Goal: Answer question/provide support

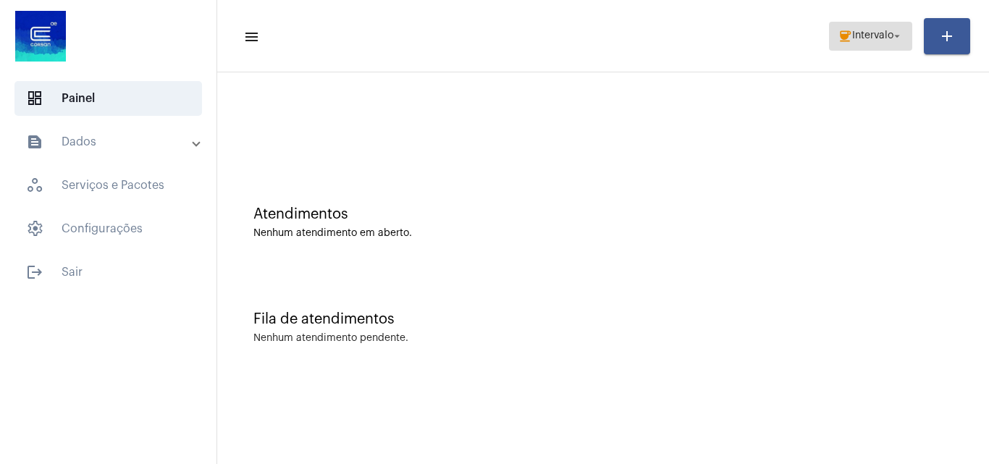
click at [869, 39] on span "Intervalo" at bounding box center [872, 36] width 41 height 10
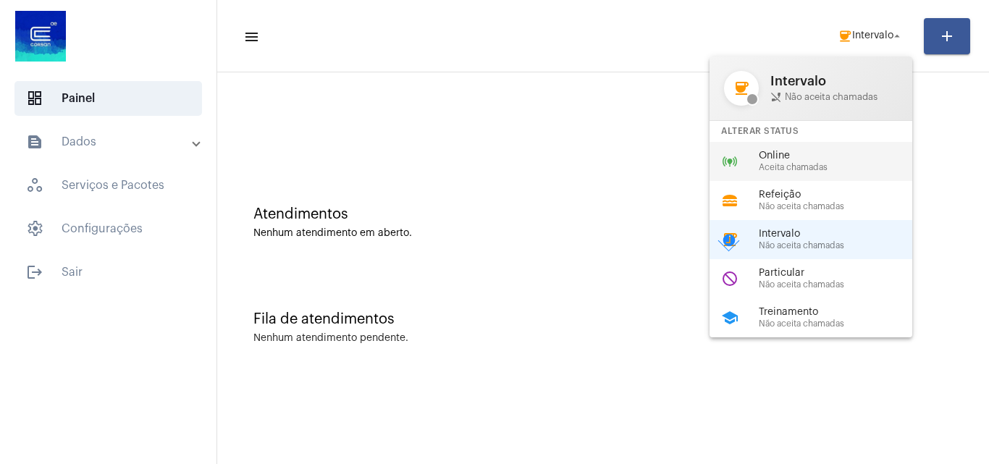
click at [792, 163] on span "Aceita chamadas" at bounding box center [841, 167] width 165 height 9
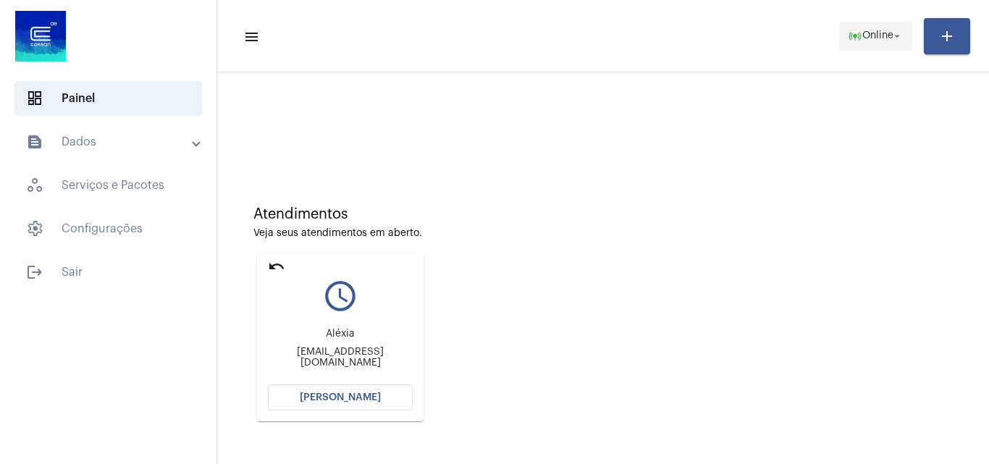
click at [885, 24] on span "online_prediction Online arrow_drop_down" at bounding box center [876, 35] width 56 height 26
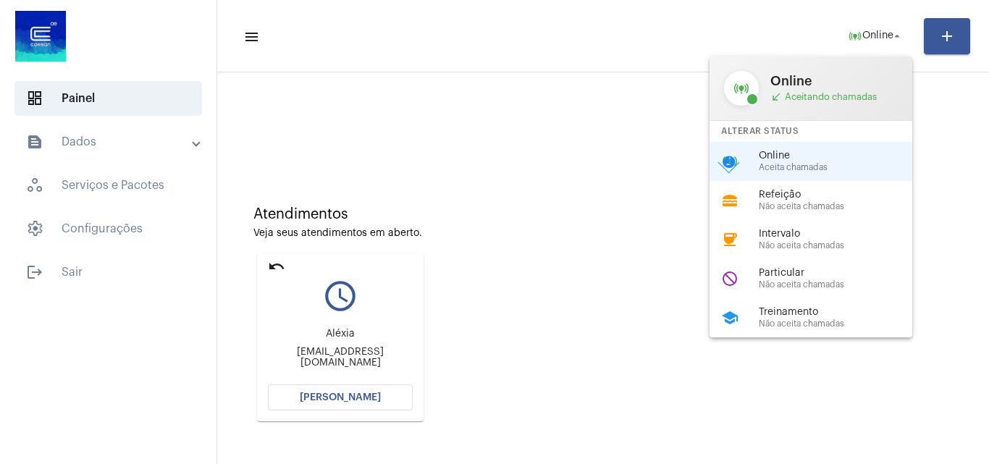
click at [468, 141] on div at bounding box center [494, 232] width 989 height 464
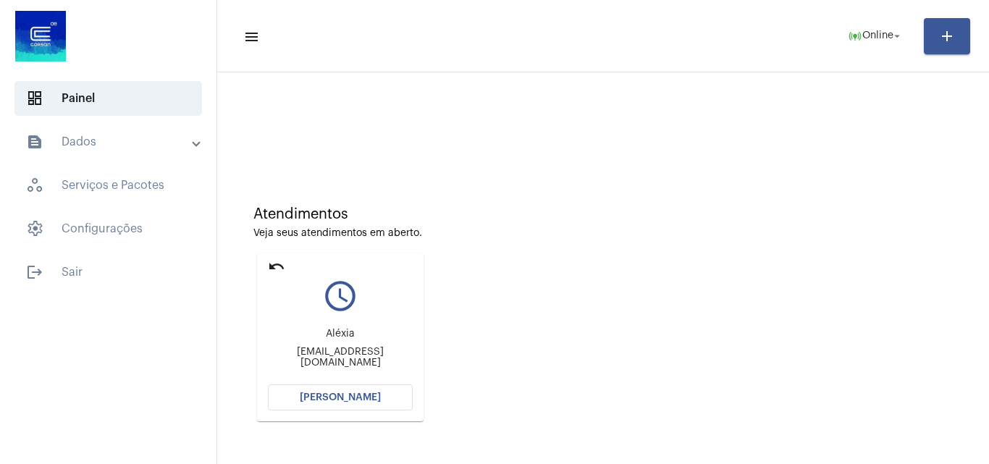
click at [329, 401] on span "[PERSON_NAME]" at bounding box center [340, 397] width 81 height 10
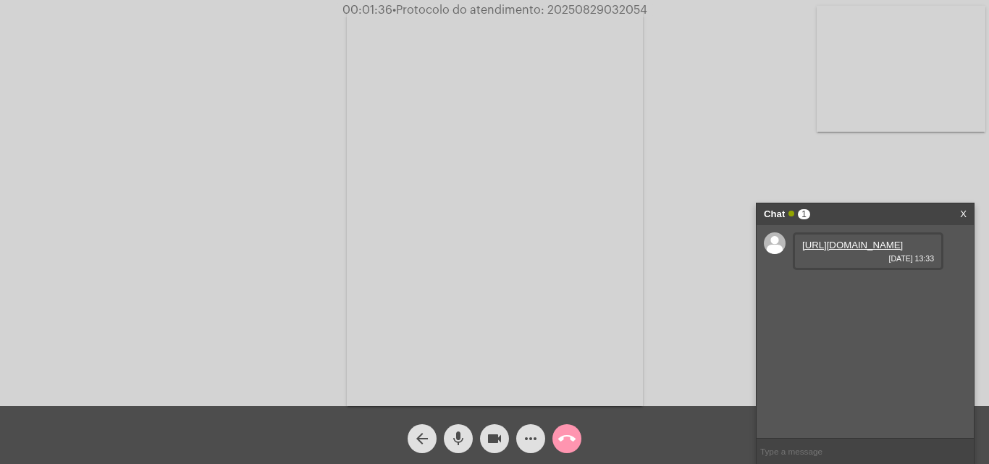
click at [870, 250] on link "https://neft-transfer-bucket.s3.amazonaws.com/temp-7607149e-e417-8384-f0ba-95e1…" at bounding box center [852, 245] width 101 height 11
click at [463, 430] on mat-icon "mic" at bounding box center [457, 438] width 17 height 17
click at [485, 435] on button "videocam" at bounding box center [494, 438] width 29 height 29
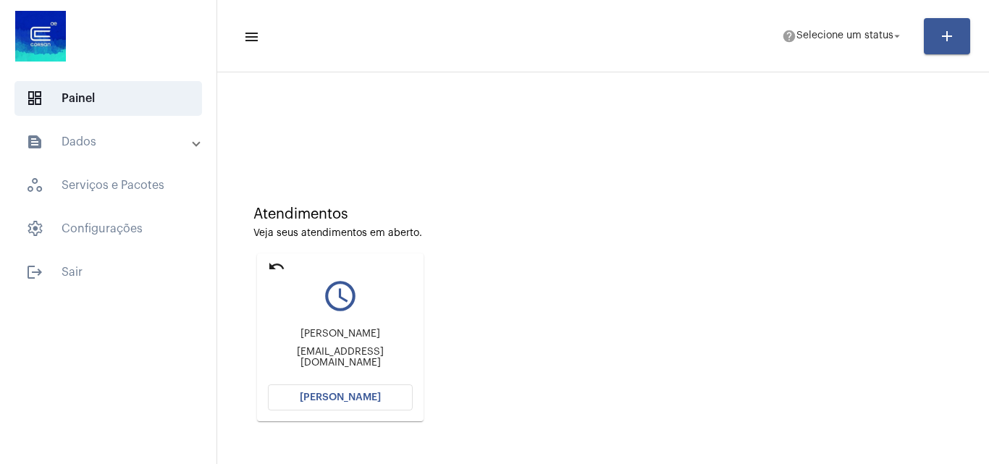
scroll to position [102, 0]
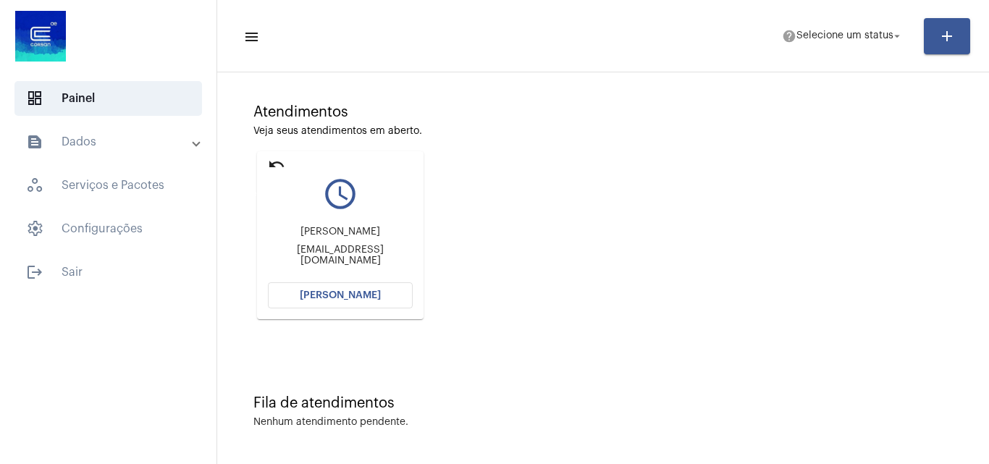
click at [275, 157] on mat-icon "undo" at bounding box center [276, 164] width 17 height 17
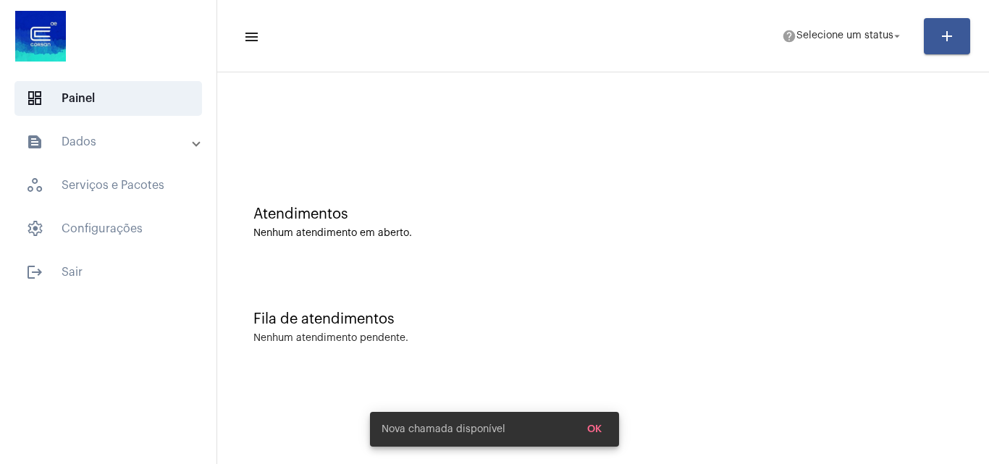
scroll to position [0, 0]
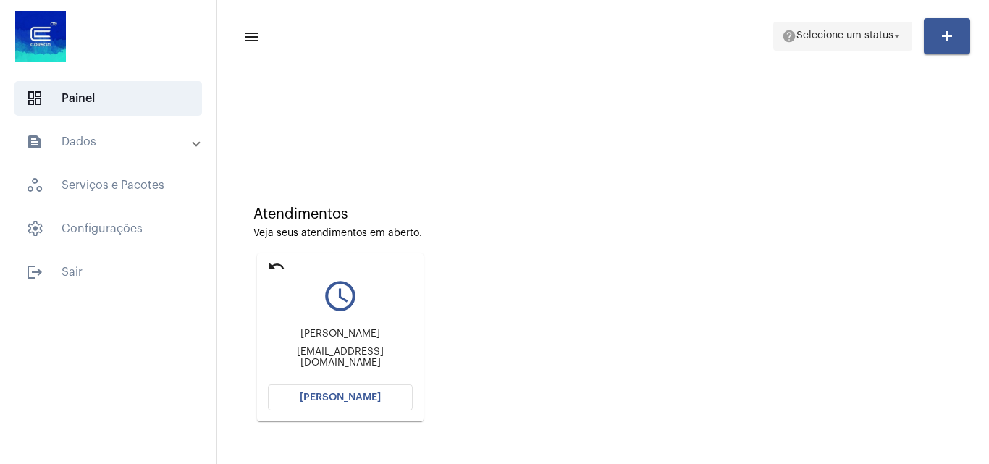
click at [798, 29] on span "help Selecione um status arrow_drop_down" at bounding box center [843, 35] width 122 height 26
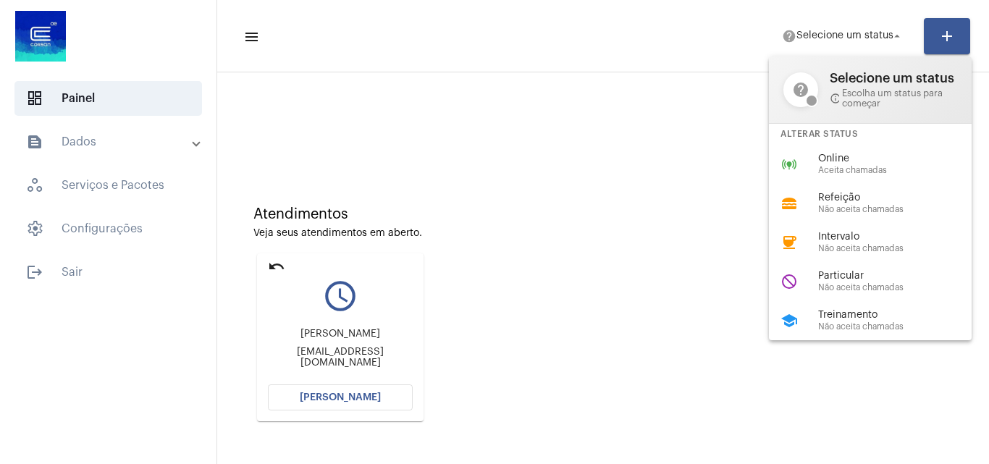
click at [636, 195] on div at bounding box center [494, 232] width 989 height 464
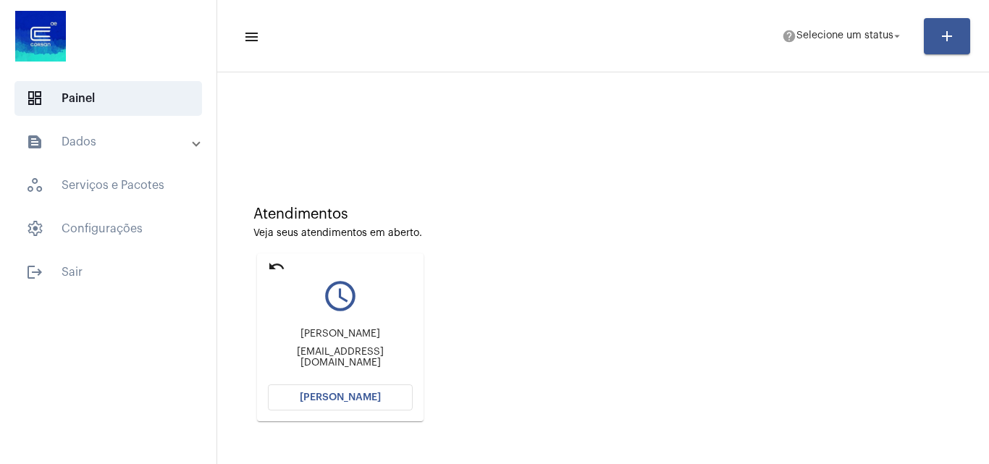
click at [128, 143] on mat-panel-title "text_snippet_outlined Dados" at bounding box center [109, 141] width 167 height 17
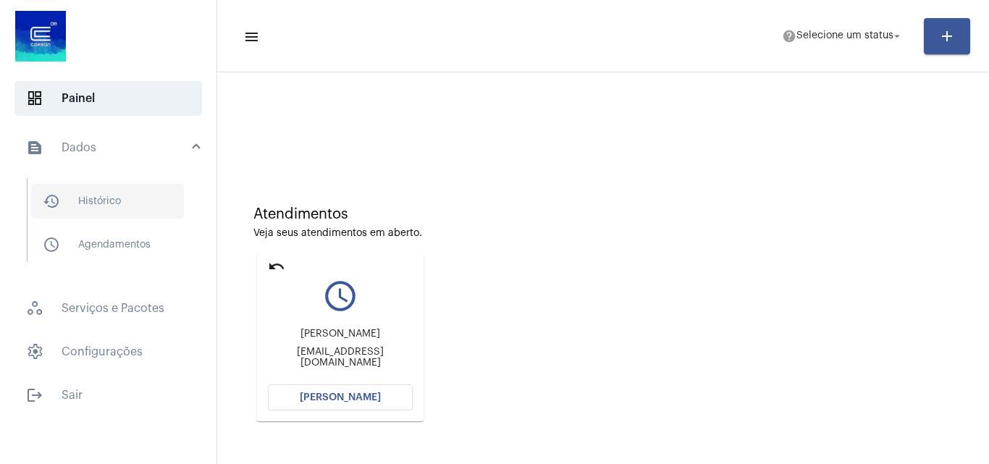
click at [110, 208] on span "history_outlined Histórico" at bounding box center [107, 201] width 153 height 35
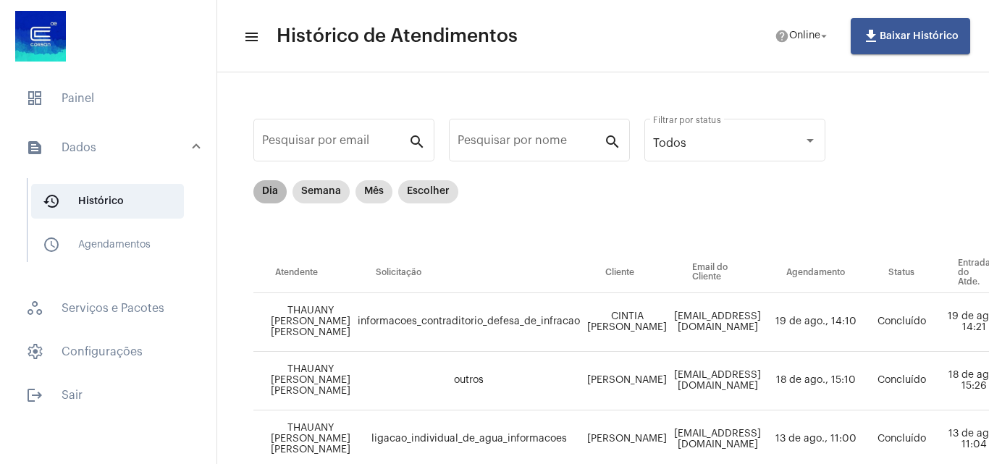
click at [276, 185] on mat-chip "Dia" at bounding box center [269, 191] width 33 height 23
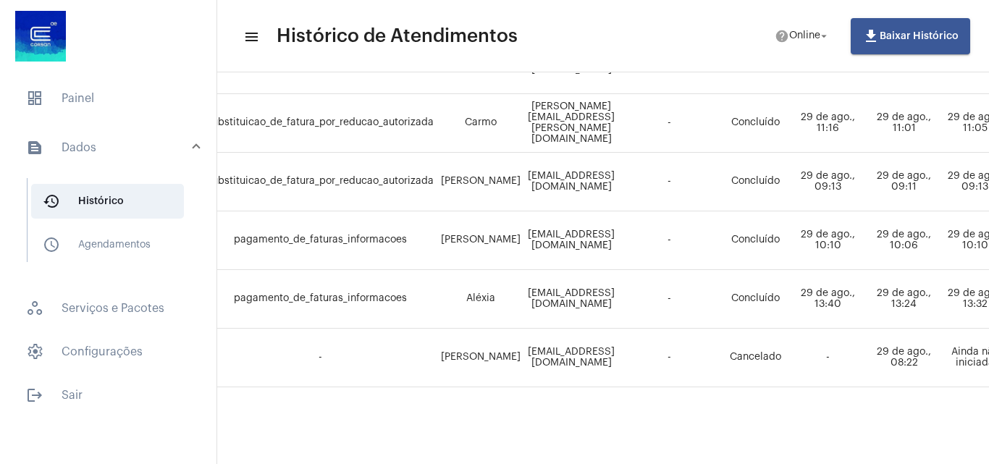
scroll to position [386, 0]
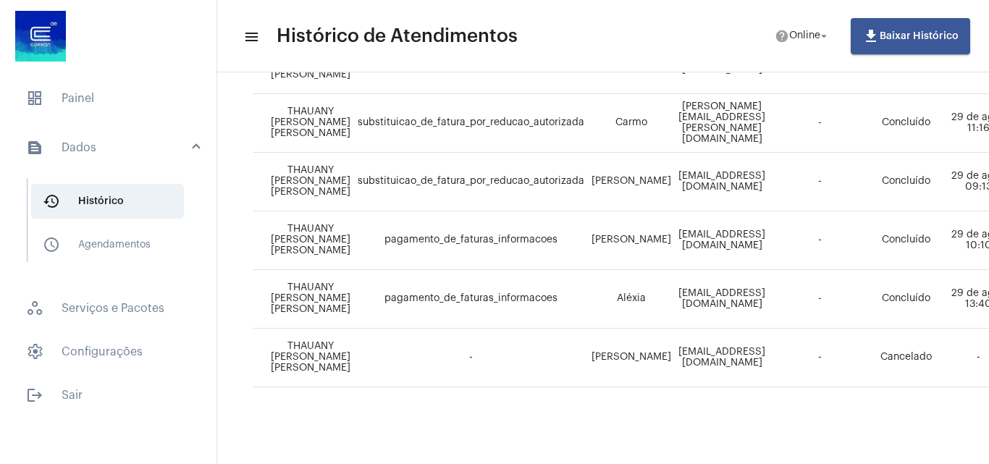
click at [449, 294] on td "pagamento_de_faturas_informacoes" at bounding box center [471, 299] width 234 height 59
click at [447, 293] on span "pagamento_de_faturas_informacoes" at bounding box center [470, 298] width 173 height 10
click at [118, 88] on span "dashboard Painel" at bounding box center [107, 98] width 187 height 35
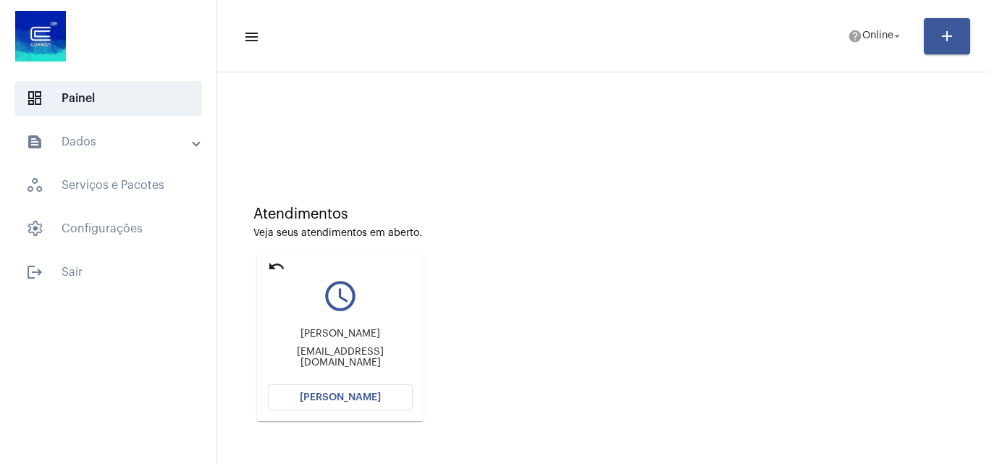
click at [276, 261] on mat-icon "undo" at bounding box center [276, 266] width 17 height 17
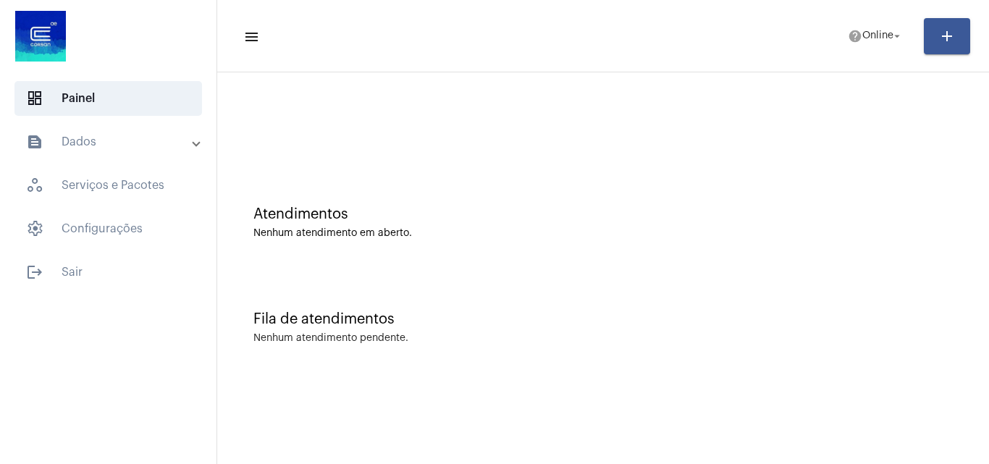
click at [125, 146] on mat-panel-title "text_snippet_outlined Dados" at bounding box center [109, 141] width 167 height 17
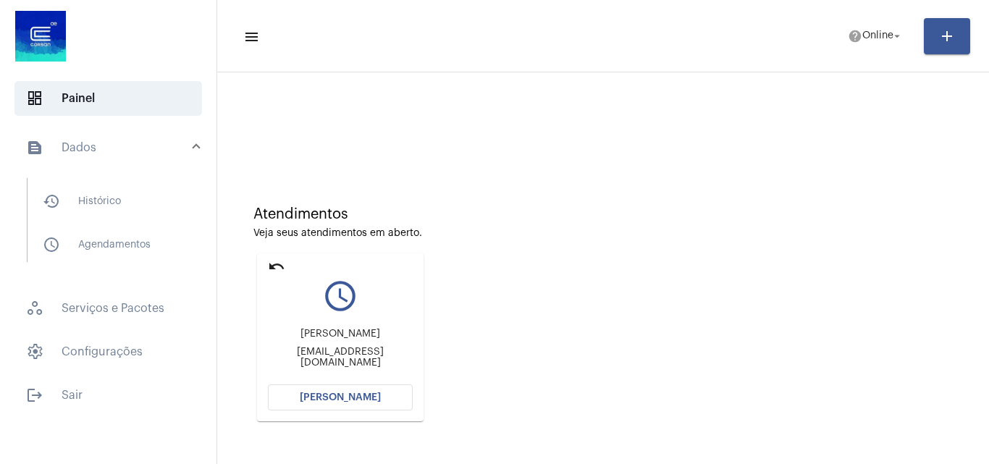
click at [372, 392] on span "[PERSON_NAME]" at bounding box center [340, 397] width 81 height 10
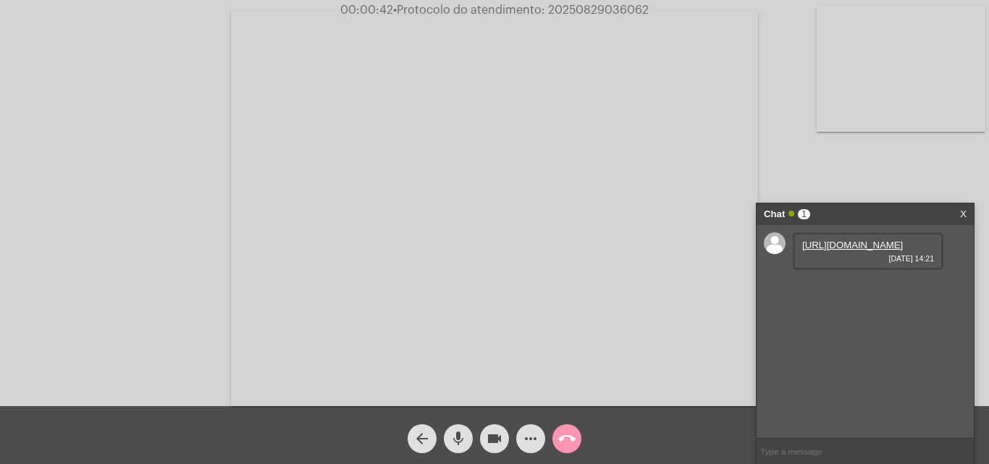
click at [863, 250] on link "https://neft-transfer-bucket.s3.amazonaws.com/temp-964c66e3-7d9f-d697-8b24-fa43…" at bounding box center [852, 245] width 101 height 11
click at [846, 292] on link "https://neft-transfer-bucket.s3.amazonaws.com/temp-8f6797c3-e68d-f128-b042-a45d…" at bounding box center [852, 286] width 101 height 11
click at [843, 292] on link "https://neft-transfer-bucket.s3.amazonaws.com/temp-8f6797c3-e68d-f128-b042-a45d…" at bounding box center [852, 286] width 101 height 11
click at [864, 333] on link "https://neft-transfer-bucket.s3.amazonaws.com/temp-592b17a4-c45e-25f1-c1e6-accb…" at bounding box center [852, 327] width 101 height 11
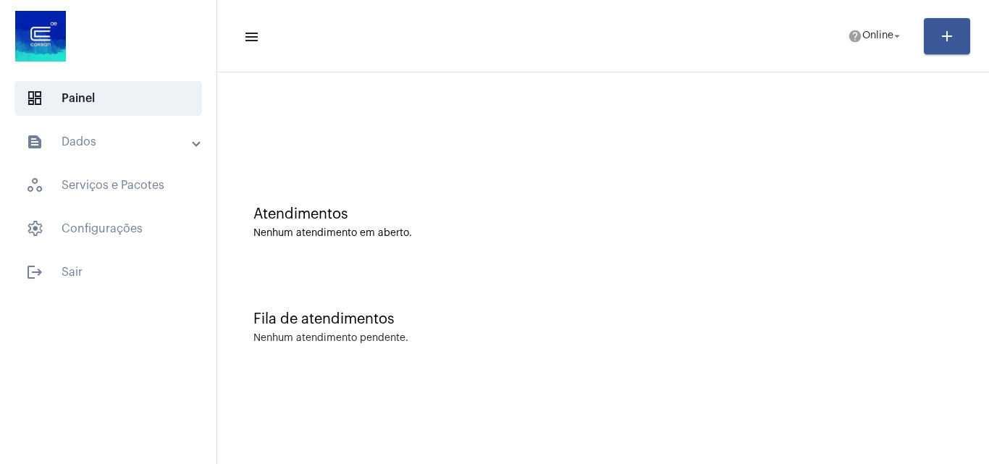
click at [350, 122] on div at bounding box center [602, 121] width 757 height 83
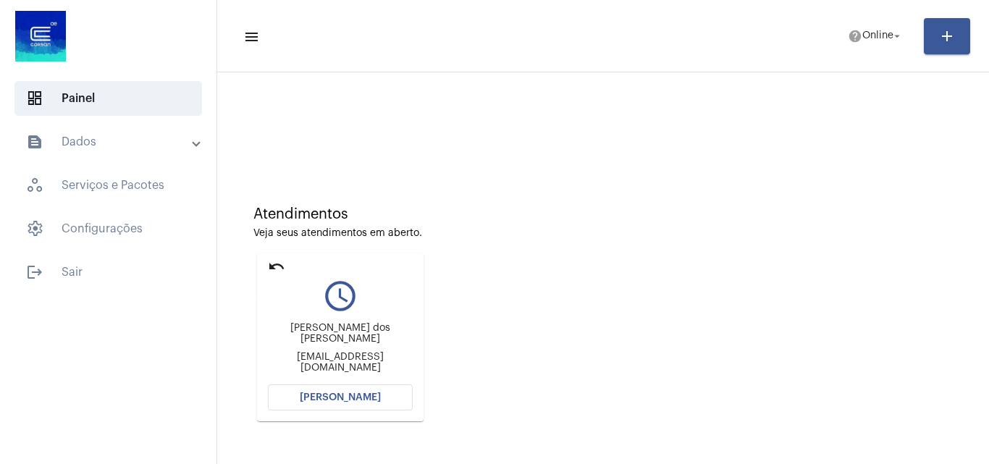
click at [280, 267] on mat-icon "undo" at bounding box center [276, 266] width 17 height 17
click at [363, 394] on span "[PERSON_NAME]" at bounding box center [340, 397] width 81 height 10
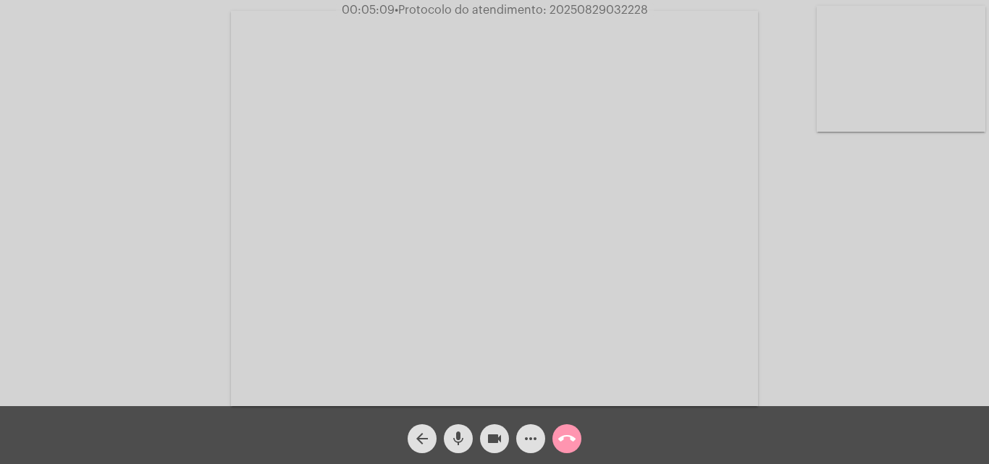
click at [489, 433] on mat-icon "videocam" at bounding box center [494, 438] width 17 height 17
click at [497, 443] on mat-icon "videocam_off" at bounding box center [494, 438] width 17 height 17
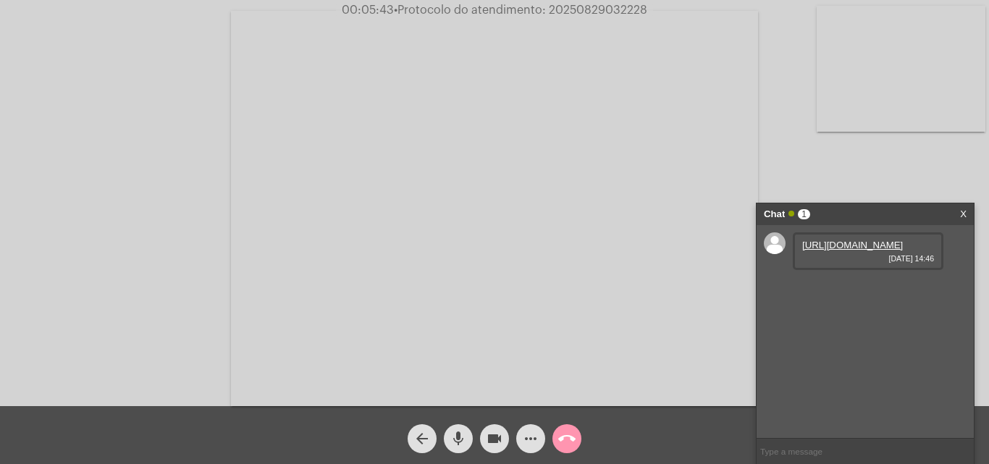
click at [840, 250] on link "https://neft-transfer-bucket.s3.amazonaws.com/temp-63ccafdd-5871-c342-ad80-6a98…" at bounding box center [852, 245] width 101 height 11
click at [452, 443] on mat-icon "mic" at bounding box center [457, 438] width 17 height 17
click at [495, 446] on mat-icon "videocam" at bounding box center [494, 438] width 17 height 17
click at [605, 12] on span "• Protocolo do atendimento: 20250829032228" at bounding box center [518, 10] width 253 height 12
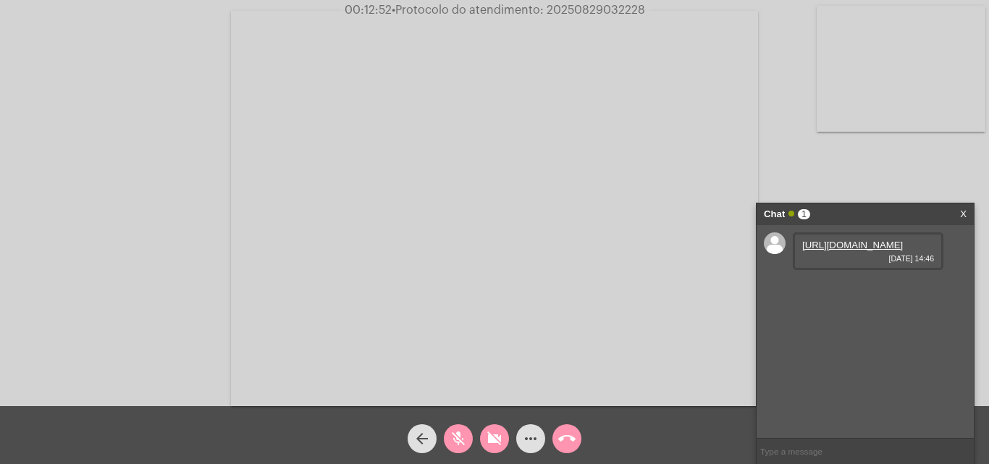
click at [196, 193] on div "Acessando Câmera e Microfone..." at bounding box center [494, 207] width 986 height 406
click at [498, 438] on mat-icon "videocam_off" at bounding box center [494, 438] width 17 height 17
click at [468, 439] on button "mic_off" at bounding box center [458, 438] width 29 height 29
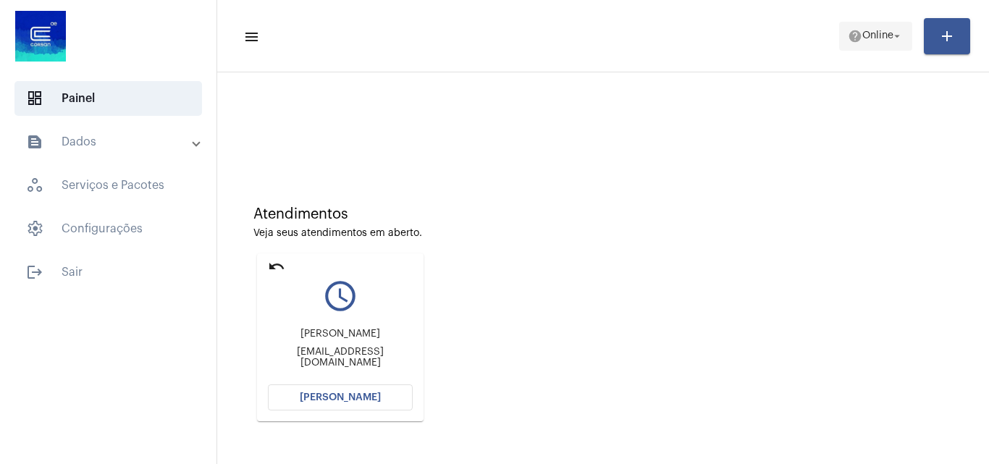
click at [862, 40] on span "Online" at bounding box center [877, 36] width 31 height 10
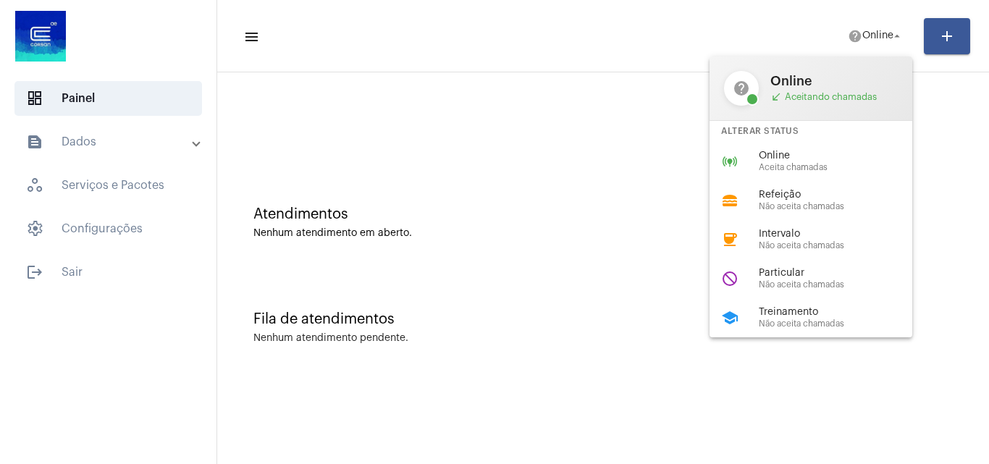
click at [805, 321] on span "Não aceita chamadas" at bounding box center [841, 323] width 165 height 9
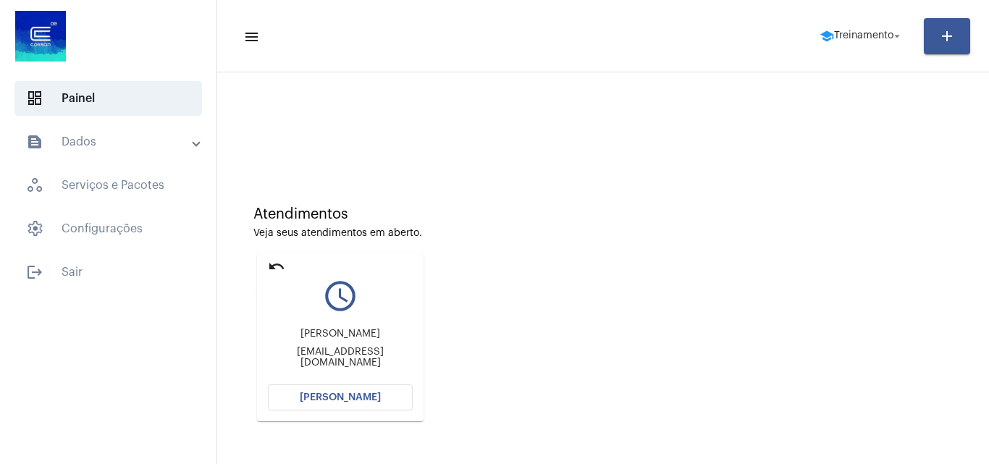
click at [282, 269] on mat-icon "undo" at bounding box center [276, 266] width 17 height 17
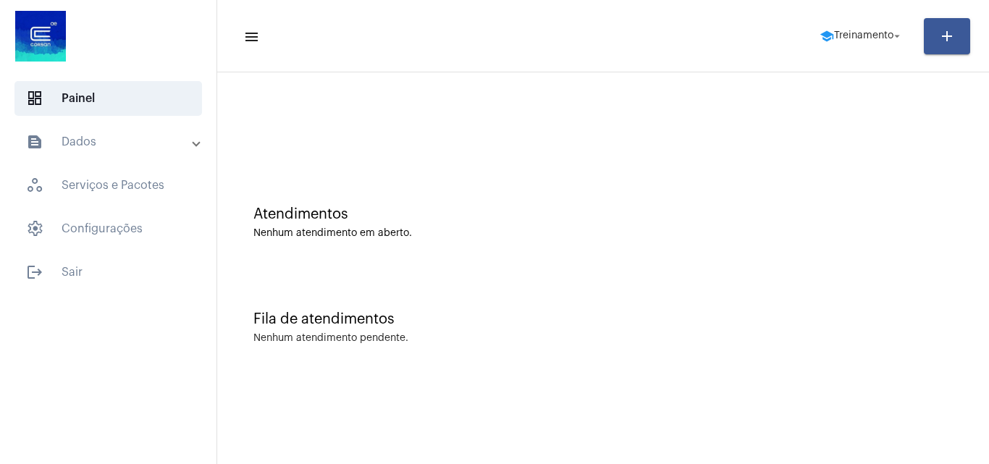
click at [856, 29] on span "school Treinamento arrow_drop_down" at bounding box center [861, 35] width 84 height 26
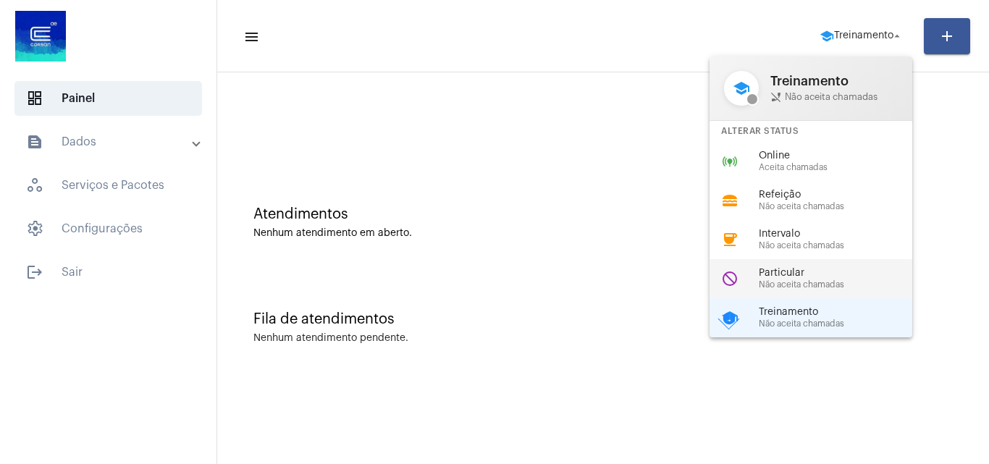
click at [823, 282] on span "Não aceita chamadas" at bounding box center [841, 284] width 165 height 9
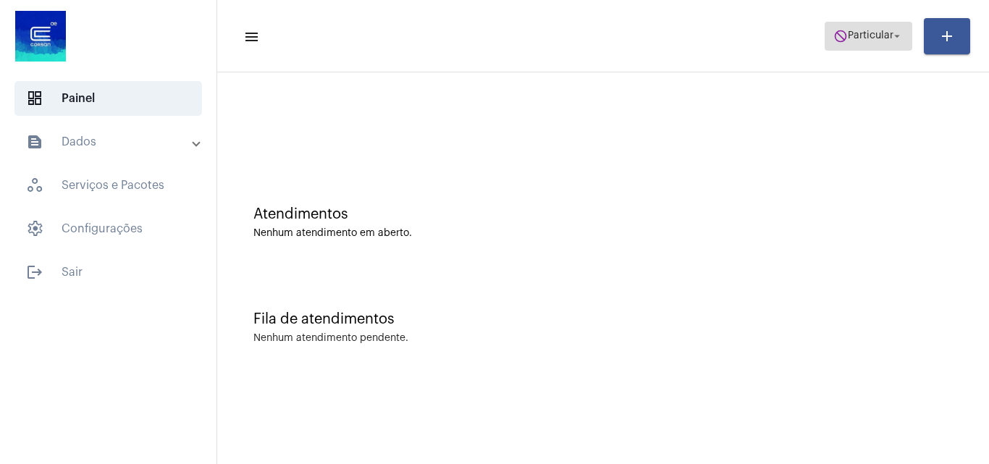
click at [872, 38] on span "Particular" at bounding box center [871, 36] width 46 height 10
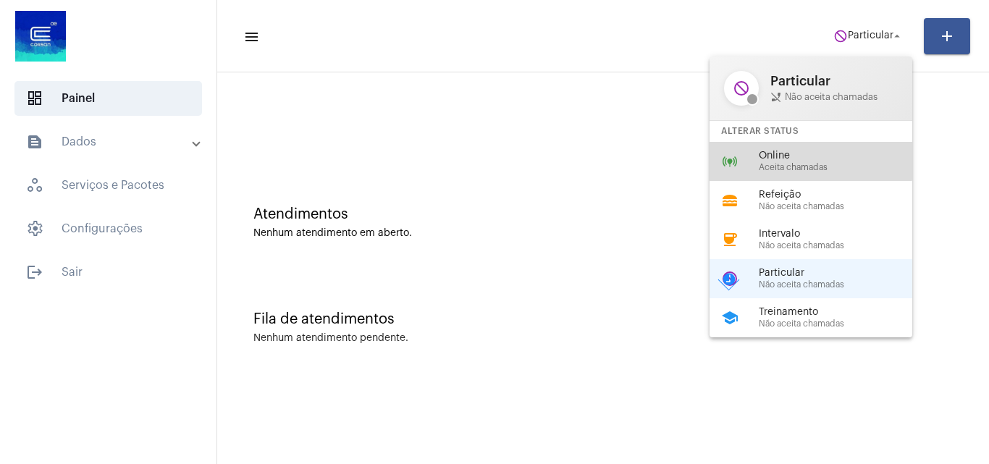
click at [783, 152] on span "Online" at bounding box center [841, 156] width 165 height 11
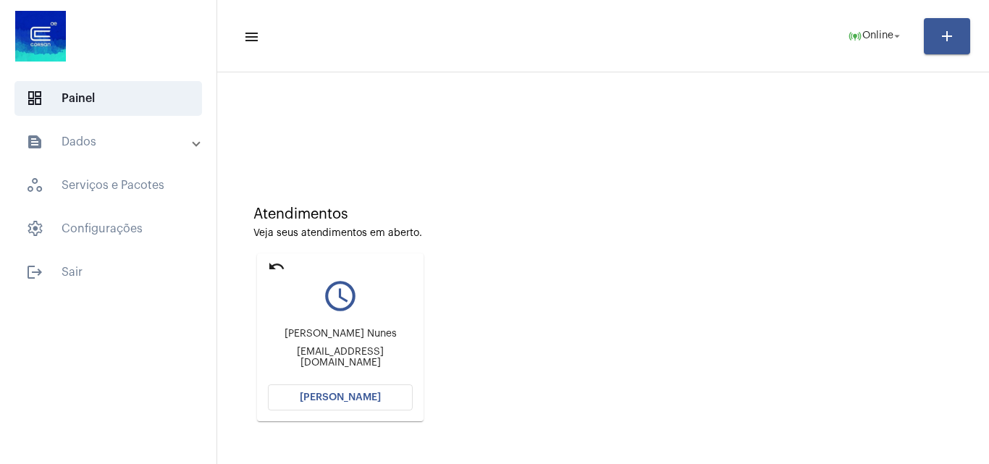
click at [526, 246] on div "Atendimentos Veja seus atendimentos em aberto. undo query_builder [PERSON_NAME]…" at bounding box center [602, 308] width 757 height 291
click at [366, 394] on span "[PERSON_NAME]" at bounding box center [340, 397] width 81 height 10
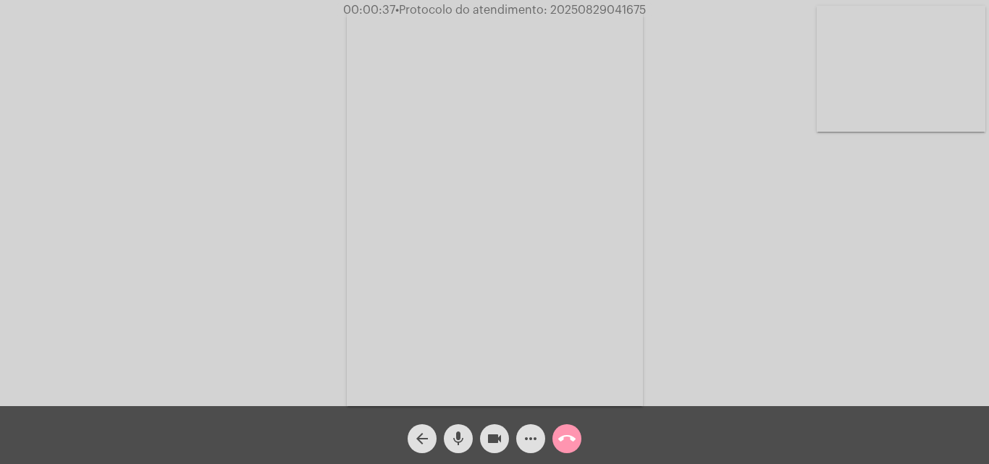
click at [456, 439] on mat-icon "mic" at bounding box center [457, 438] width 17 height 17
click at [497, 441] on mat-icon "videocam" at bounding box center [494, 438] width 17 height 17
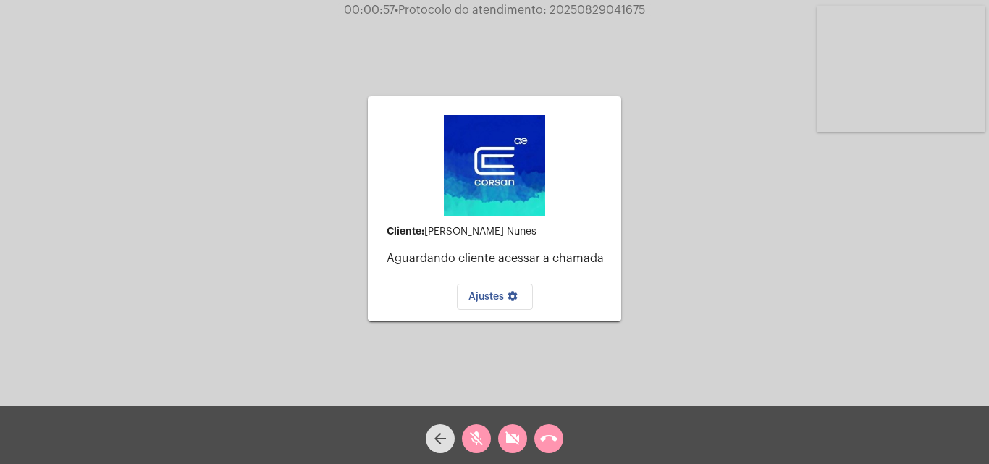
click at [473, 439] on mat-icon "mic_off" at bounding box center [476, 438] width 17 height 17
click at [515, 436] on mat-icon "videocam_off" at bounding box center [512, 438] width 17 height 17
click at [548, 436] on mat-icon "call_end" at bounding box center [548, 438] width 17 height 17
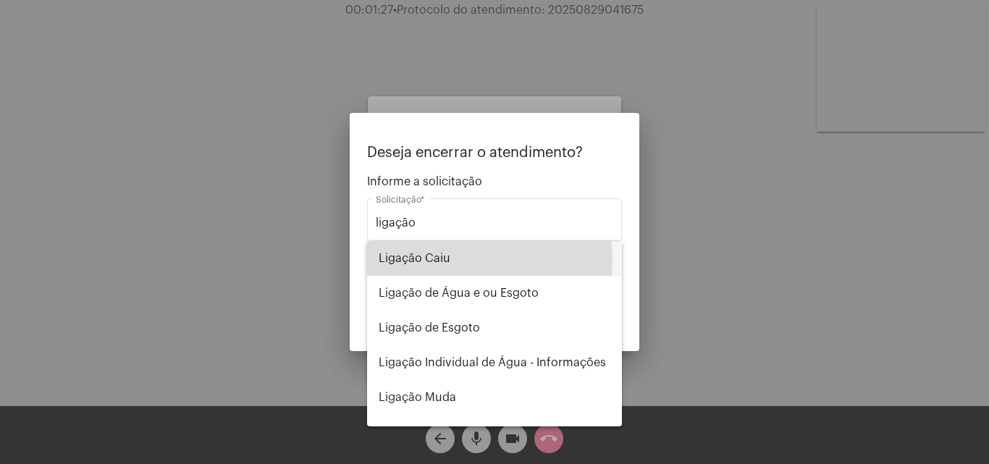
click at [471, 258] on span "Ligação Caiu" at bounding box center [495, 258] width 232 height 35
type input "Ligação Caiu"
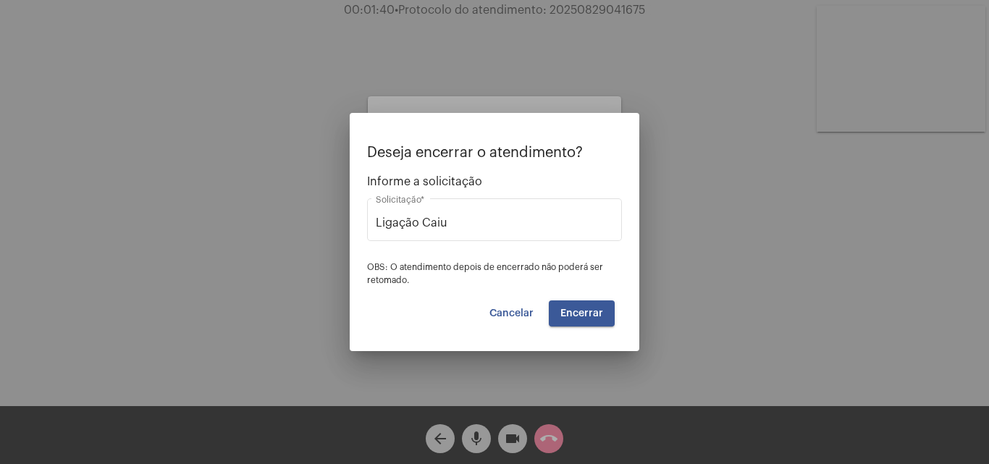
click at [587, 313] on span "Encerrar" at bounding box center [581, 313] width 43 height 10
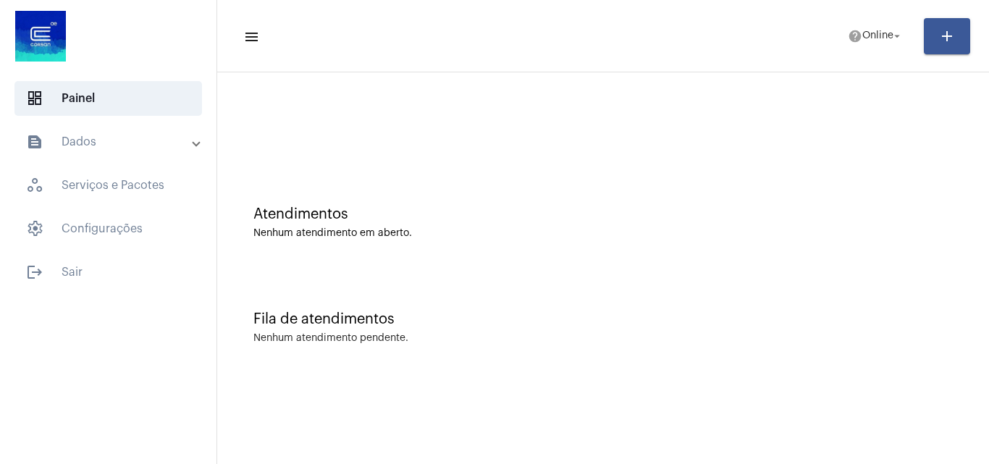
click at [864, 54] on mat-toolbar-row "menu help Online arrow_drop_down add" at bounding box center [603, 36] width 772 height 46
click at [877, 7] on mat-toolbar "menu help Online arrow_drop_down add" at bounding box center [603, 36] width 772 height 72
click at [876, 38] on span "Online" at bounding box center [877, 36] width 31 height 10
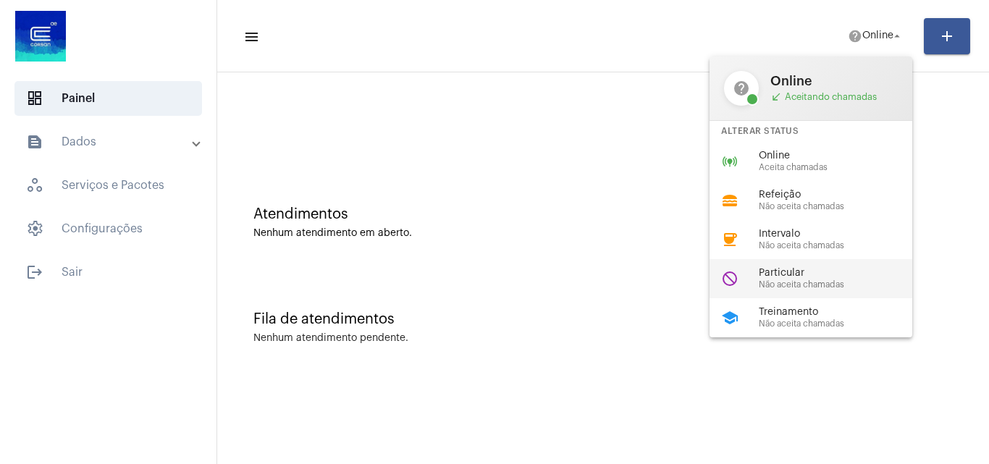
click at [809, 261] on div "do_not_disturb Particular Não aceita chamadas" at bounding box center [822, 278] width 226 height 39
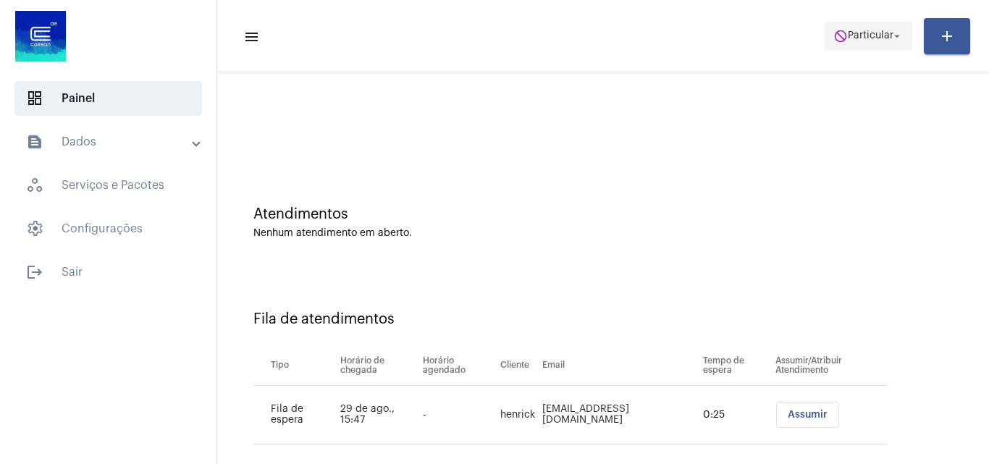
click at [853, 38] on span "Particular" at bounding box center [871, 36] width 46 height 10
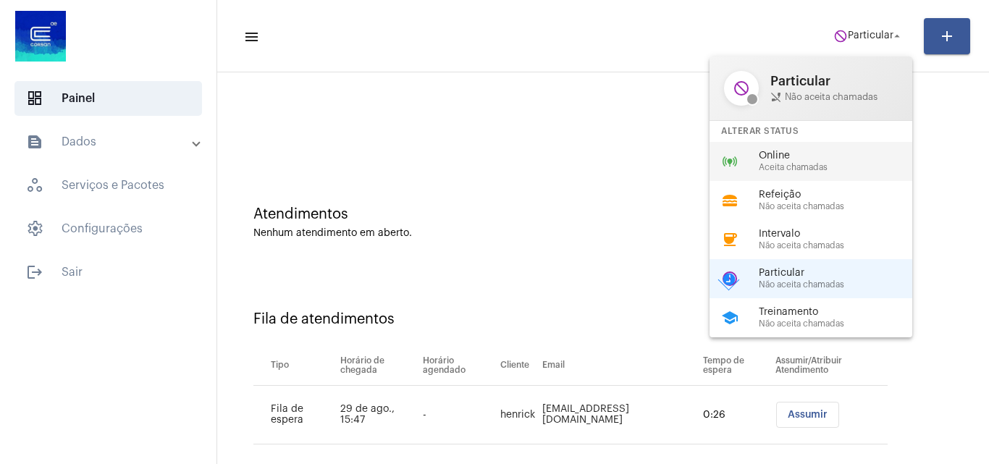
click at [814, 172] on div "online_prediction Online Aceita chamadas" at bounding box center [822, 161] width 226 height 39
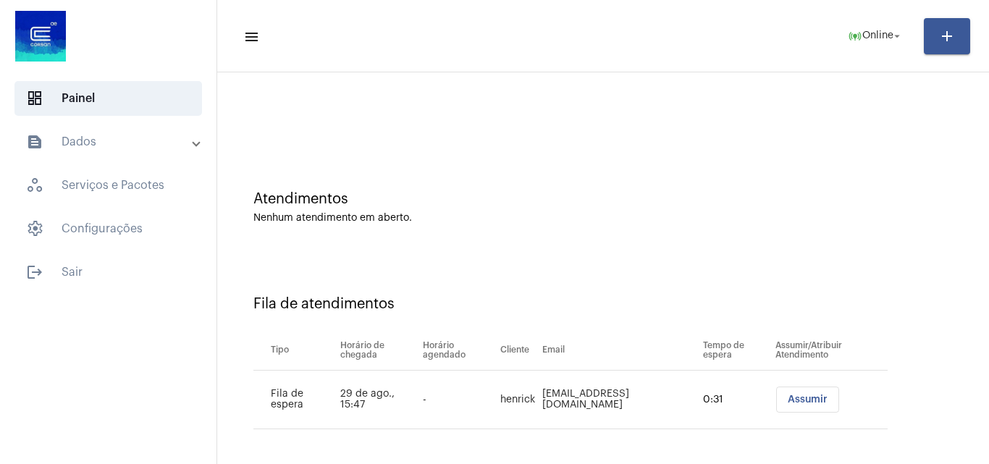
scroll to position [20, 0]
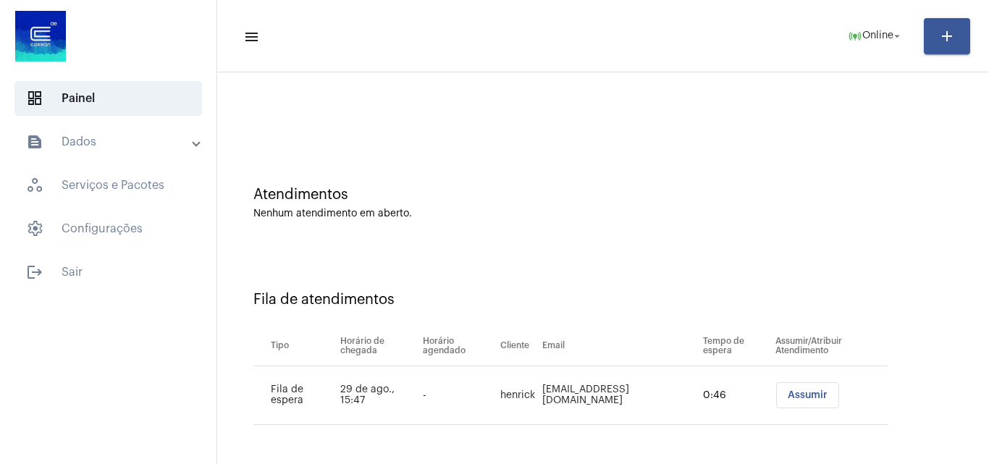
click at [797, 399] on span "Assumir" at bounding box center [808, 395] width 40 height 10
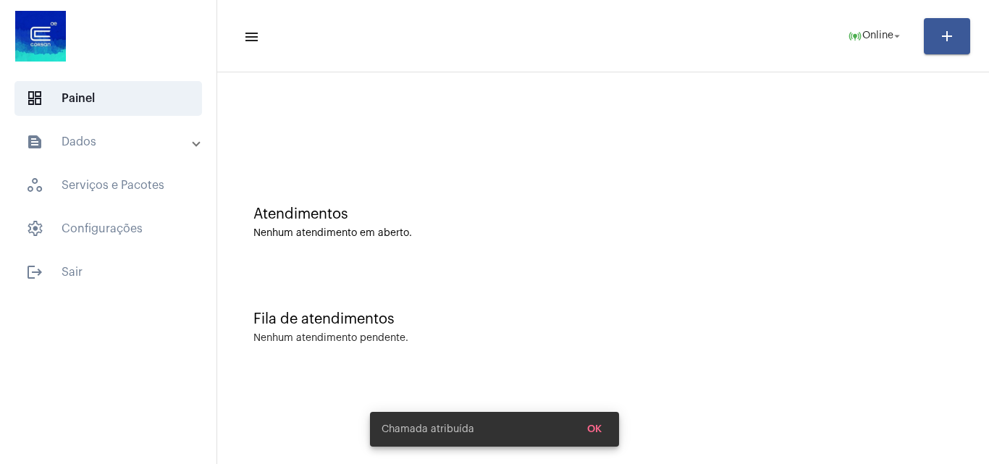
scroll to position [0, 0]
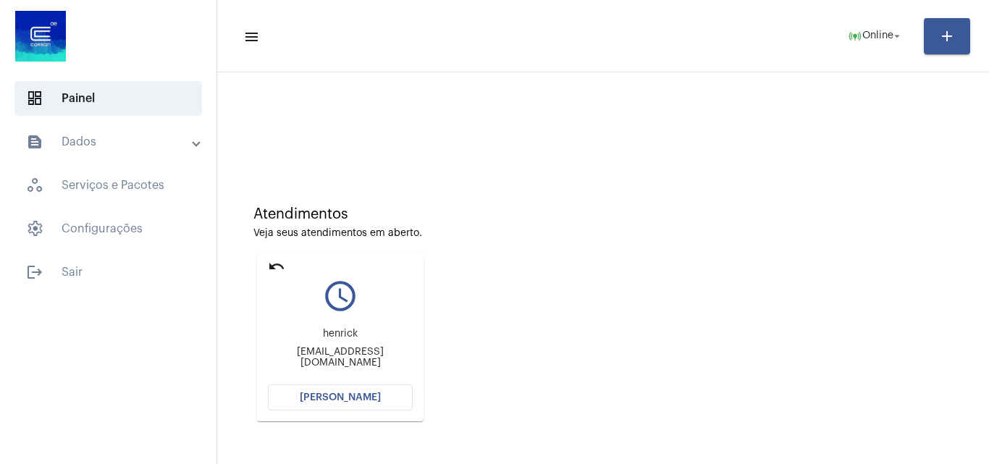
click at [367, 399] on span "[PERSON_NAME]" at bounding box center [340, 397] width 81 height 10
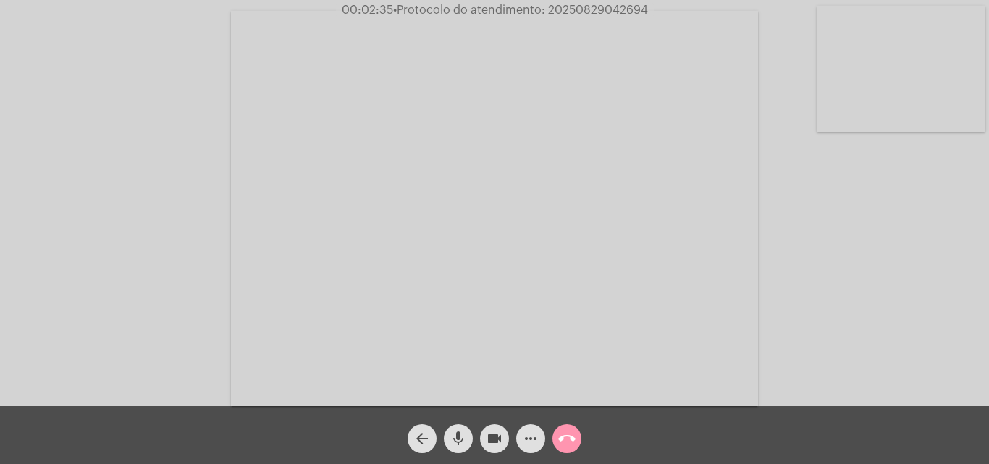
click at [54, 160] on div "Acessando Câmera e Microfone..." at bounding box center [494, 207] width 986 height 406
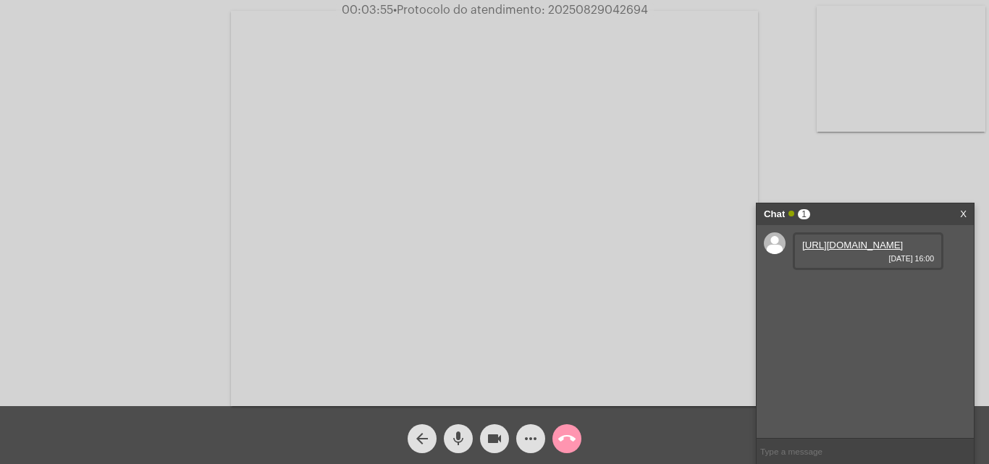
click at [834, 241] on link "https://neft-transfer-bucket.s3.amazonaws.com/temp-40fe2d52-060a-a153-96f7-88f1…" at bounding box center [852, 245] width 101 height 11
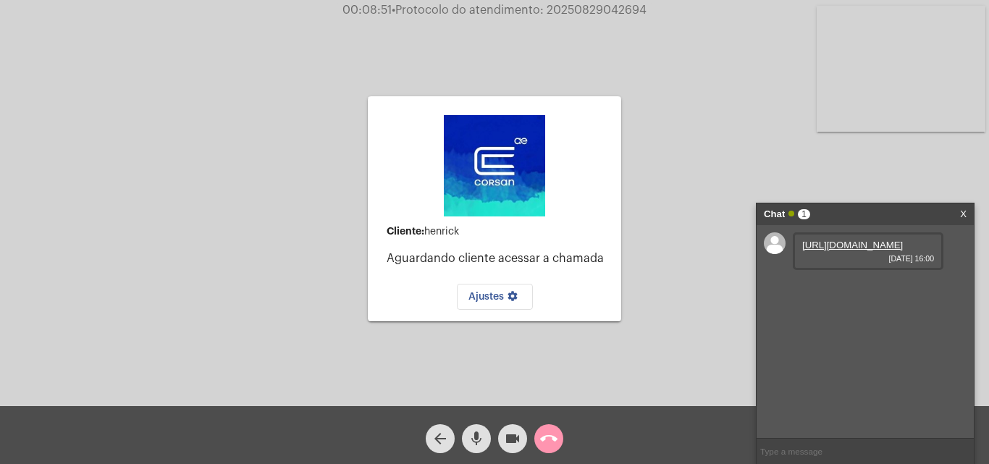
click at [620, 9] on span "• Protocolo do atendimento: 20250829042694" at bounding box center [519, 10] width 255 height 12
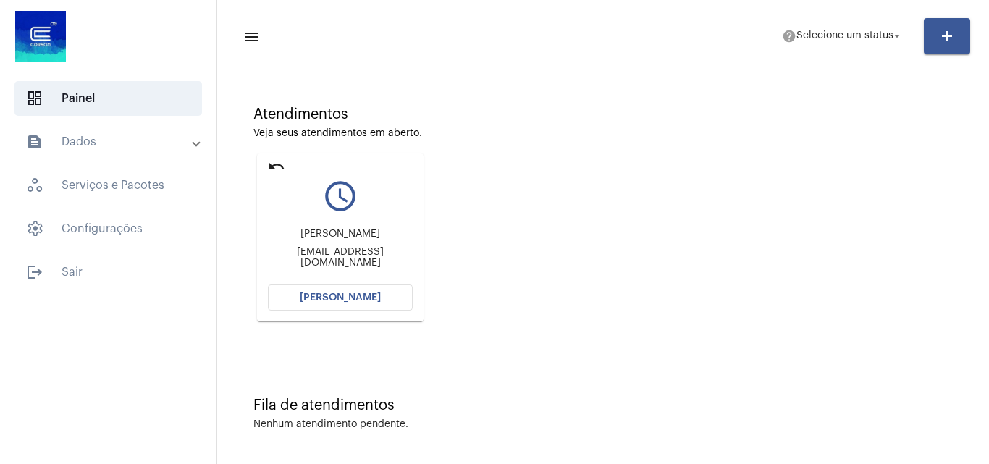
scroll to position [102, 0]
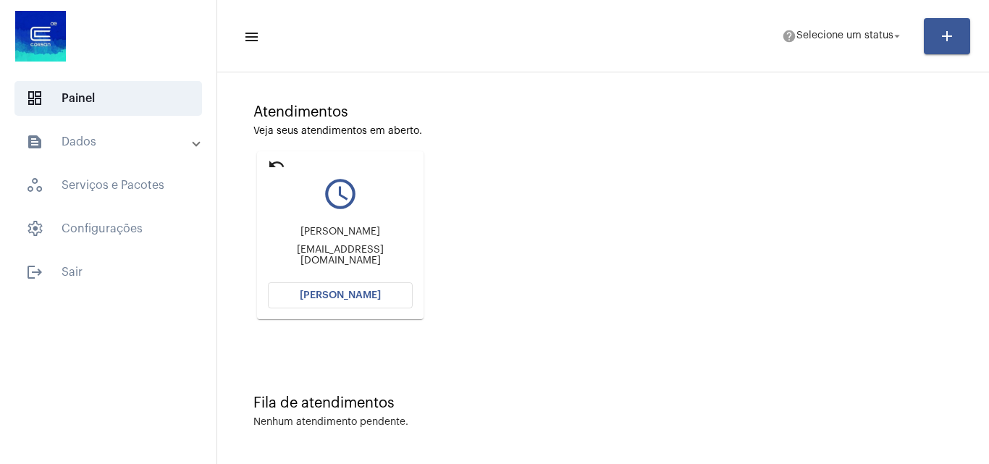
click at [349, 298] on span "[PERSON_NAME]" at bounding box center [340, 295] width 81 height 10
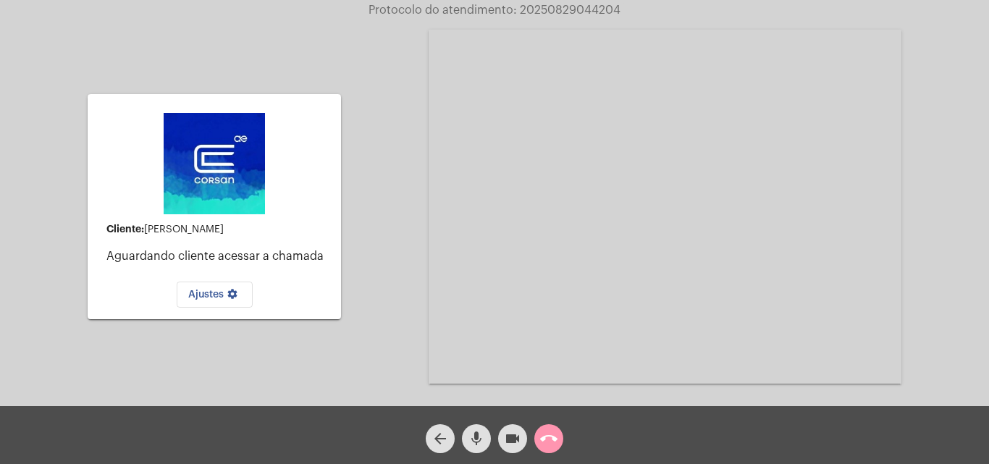
click at [566, 437] on div "call_end" at bounding box center [549, 435] width 36 height 36
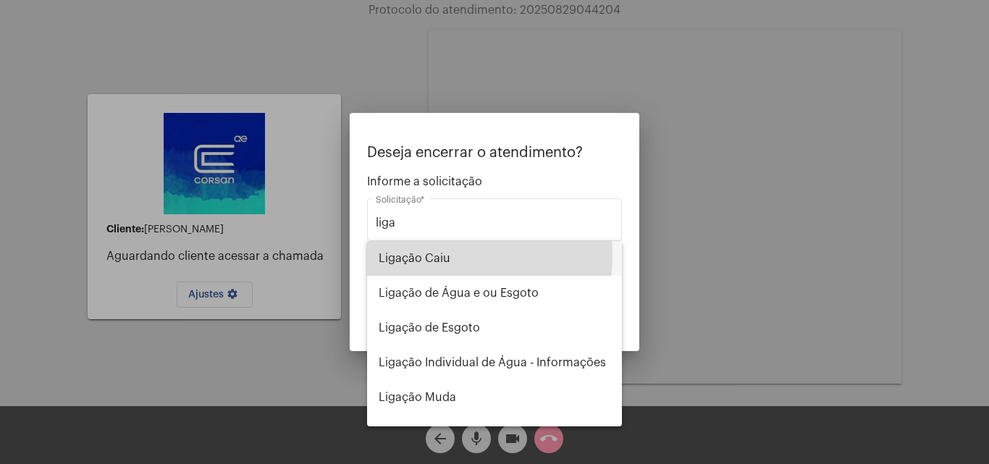
click at [450, 256] on span "Ligação Caiu" at bounding box center [495, 258] width 232 height 35
type input "Ligação Caiu"
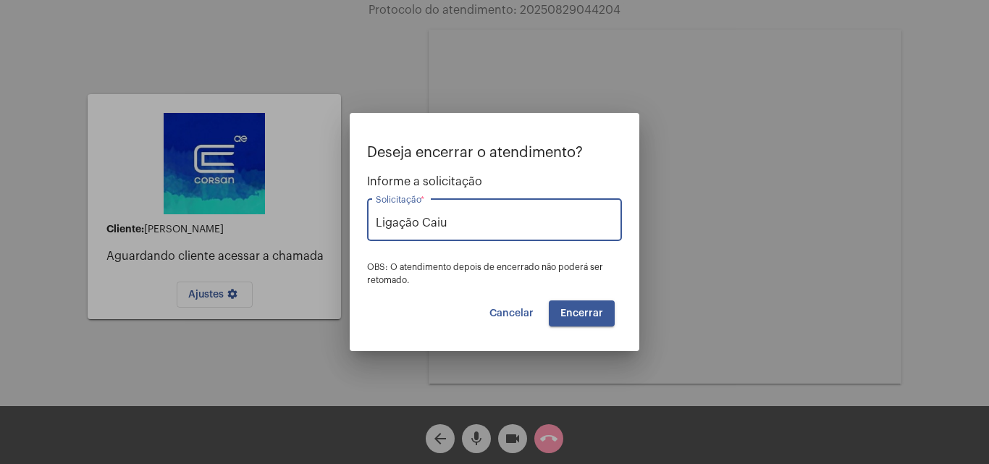
click at [595, 313] on span "Encerrar" at bounding box center [581, 313] width 43 height 10
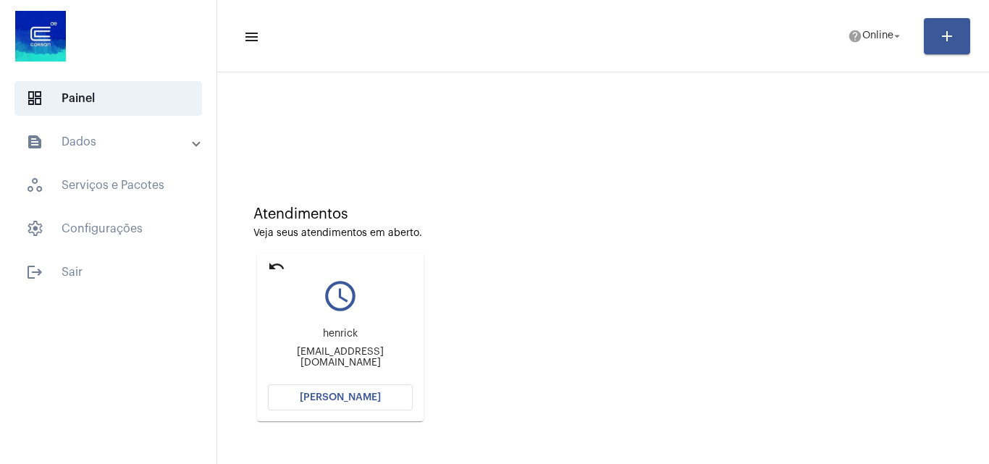
click at [377, 406] on button "[PERSON_NAME]" at bounding box center [340, 397] width 145 height 26
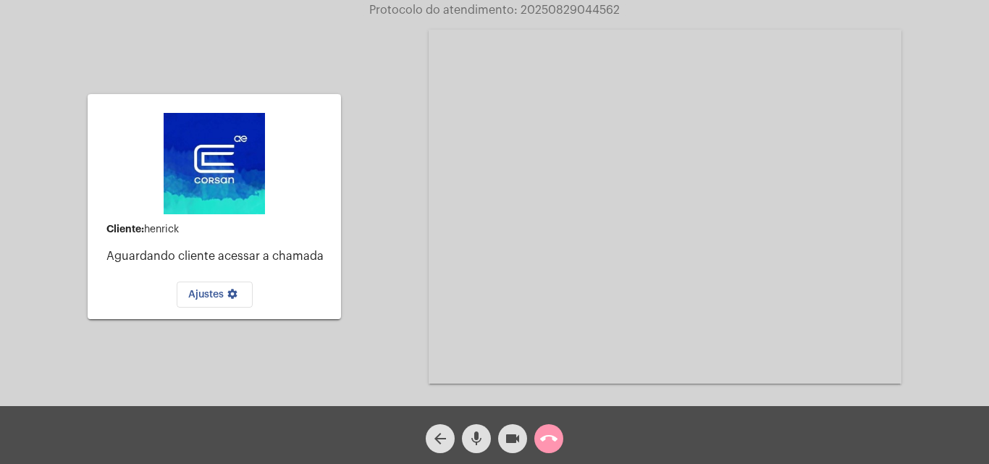
click at [444, 442] on mat-icon "arrow_back" at bounding box center [439, 438] width 17 height 17
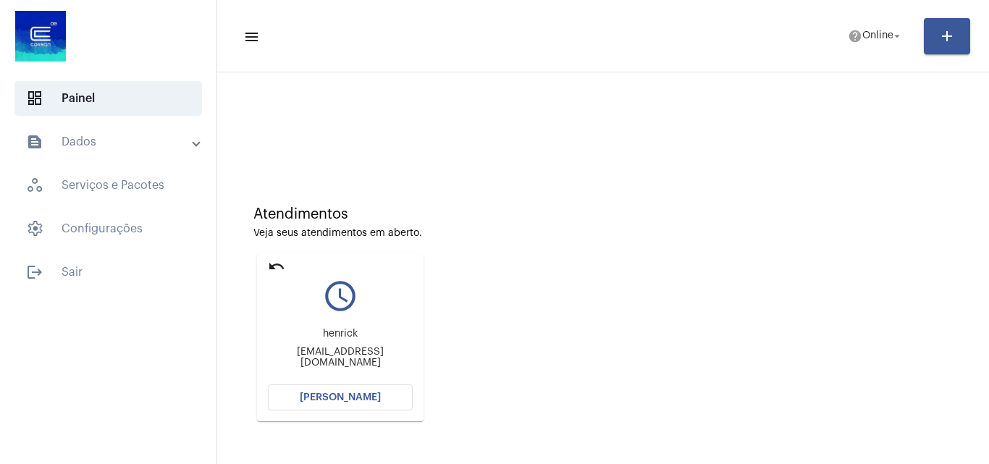
click at [351, 393] on span "[PERSON_NAME]" at bounding box center [340, 397] width 81 height 10
click at [392, 402] on button "[PERSON_NAME]" at bounding box center [340, 397] width 145 height 26
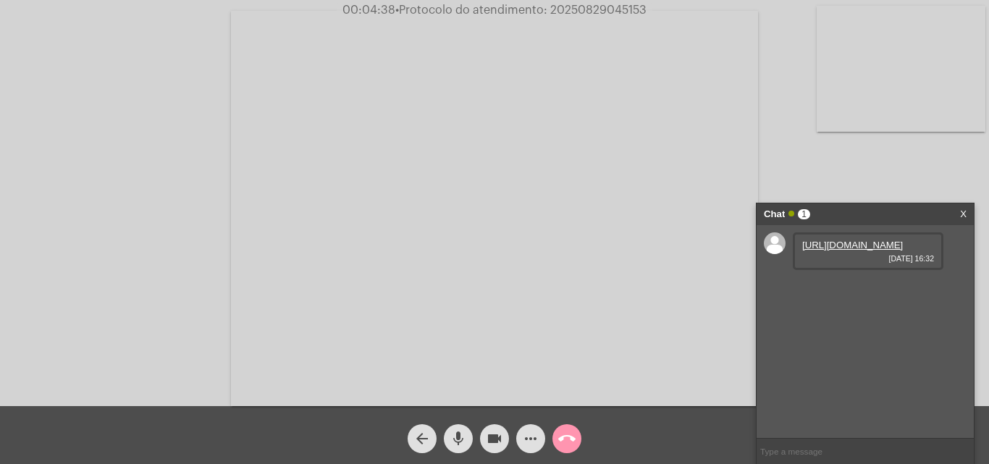
click at [862, 231] on div "[URL][DOMAIN_NAME] [DATE] 16:32" at bounding box center [864, 331] width 217 height 213
click at [861, 250] on link "[URL][DOMAIN_NAME]" at bounding box center [852, 245] width 101 height 11
click at [533, 441] on mat-icon "more_horiz" at bounding box center [530, 438] width 17 height 17
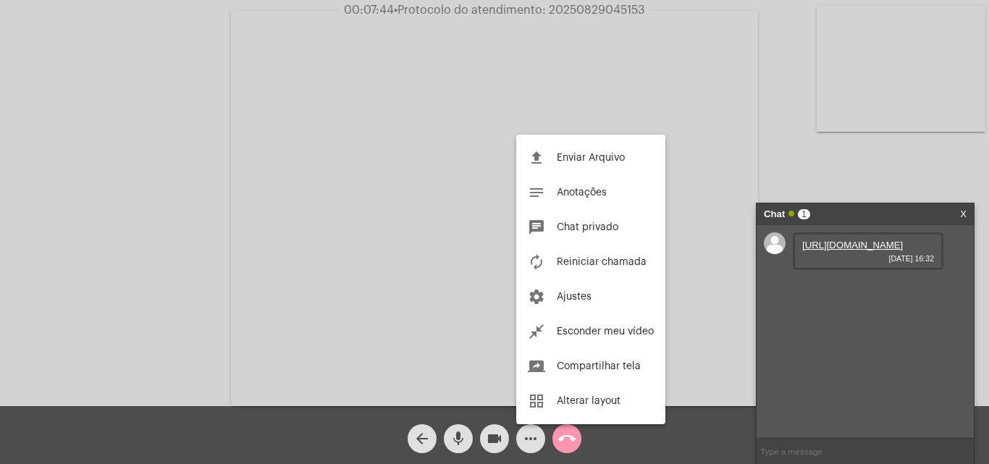
click at [599, 155] on span "Enviar Arquivo" at bounding box center [591, 158] width 68 height 10
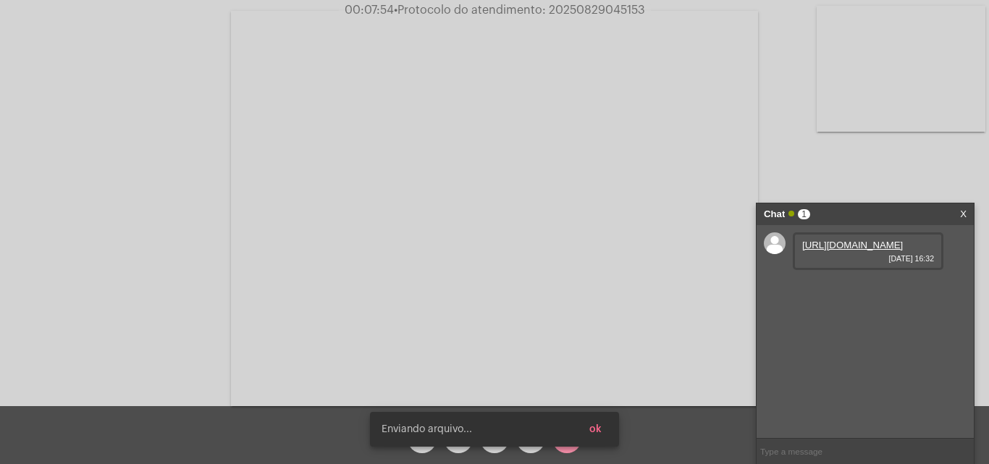
click at [595, 430] on span "ok" at bounding box center [595, 429] width 12 height 10
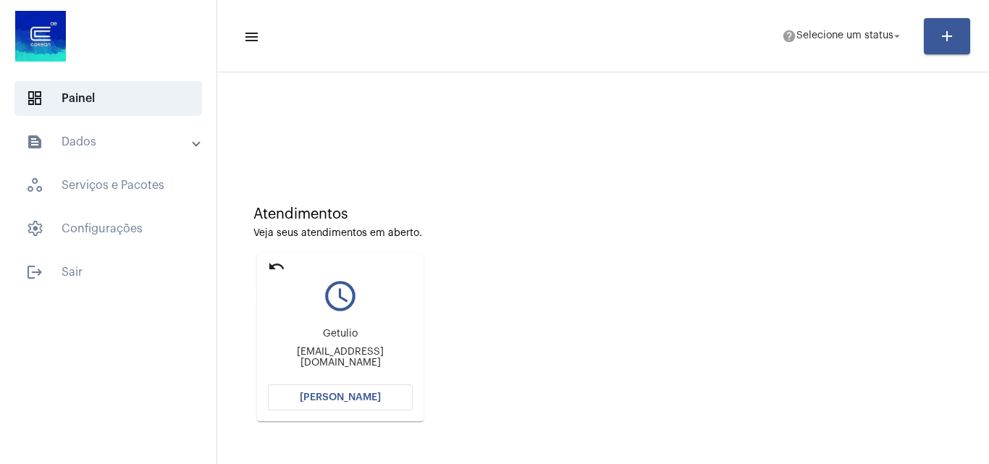
click at [278, 263] on mat-icon "undo" at bounding box center [276, 266] width 17 height 17
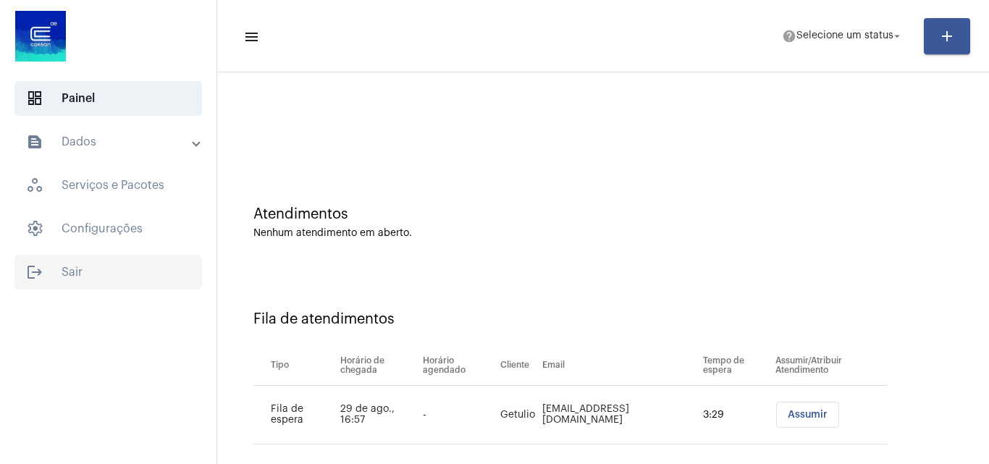
click at [101, 269] on span "logout Sair" at bounding box center [107, 272] width 187 height 35
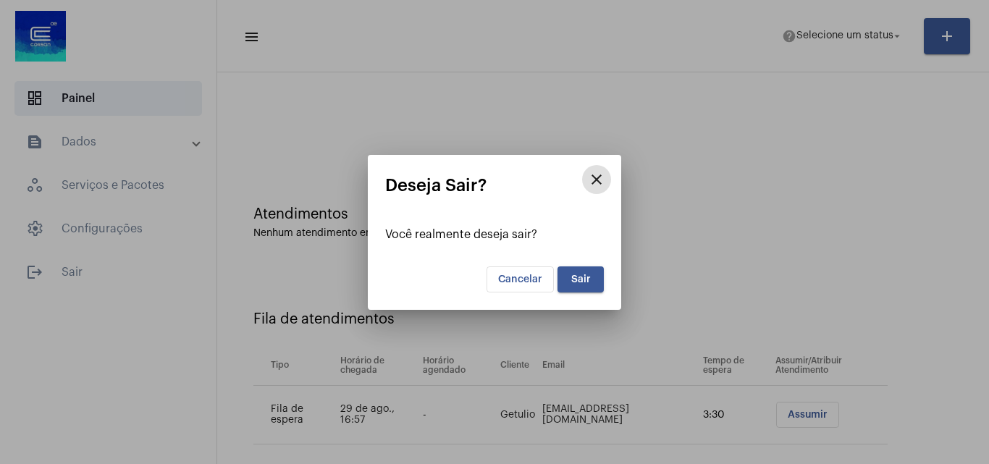
click at [586, 269] on button "Sair" at bounding box center [580, 279] width 46 height 26
